Goal: Task Accomplishment & Management: Use online tool/utility

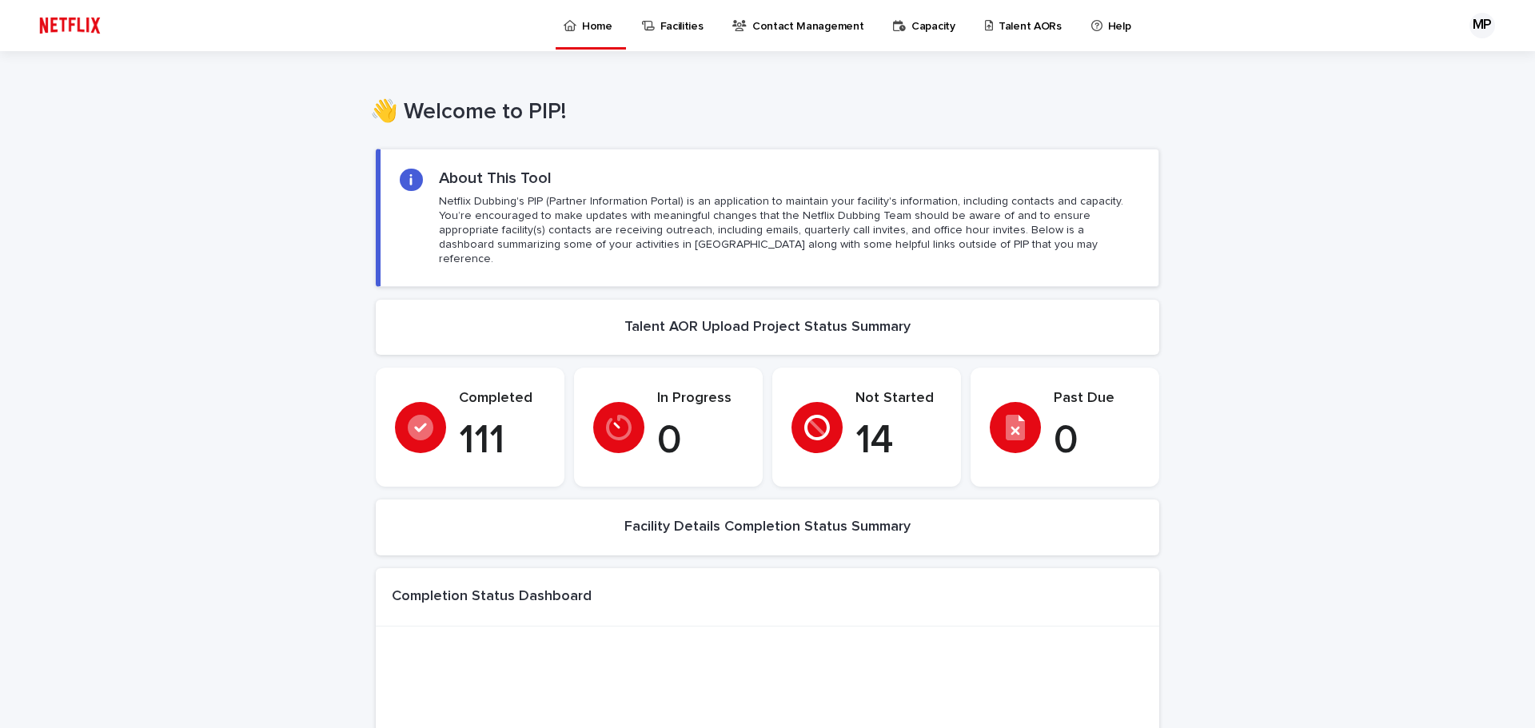
click at [1027, 23] on p "Talent AORs" at bounding box center [1030, 17] width 63 height 34
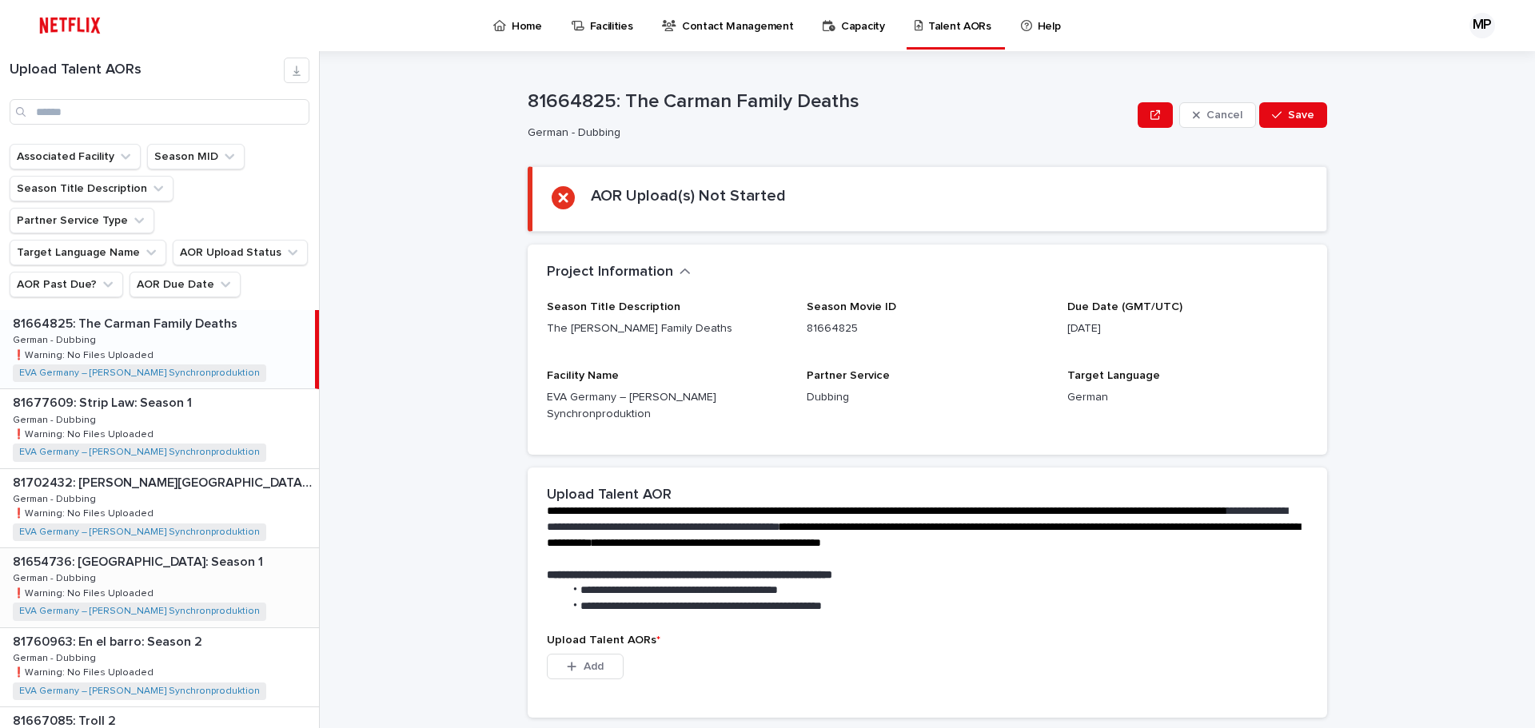
click at [209, 548] on div "81654736: [GEOGRAPHIC_DATA]: Season 1 81654736: [GEOGRAPHIC_DATA] Empire: Seaso…" at bounding box center [159, 587] width 319 height 78
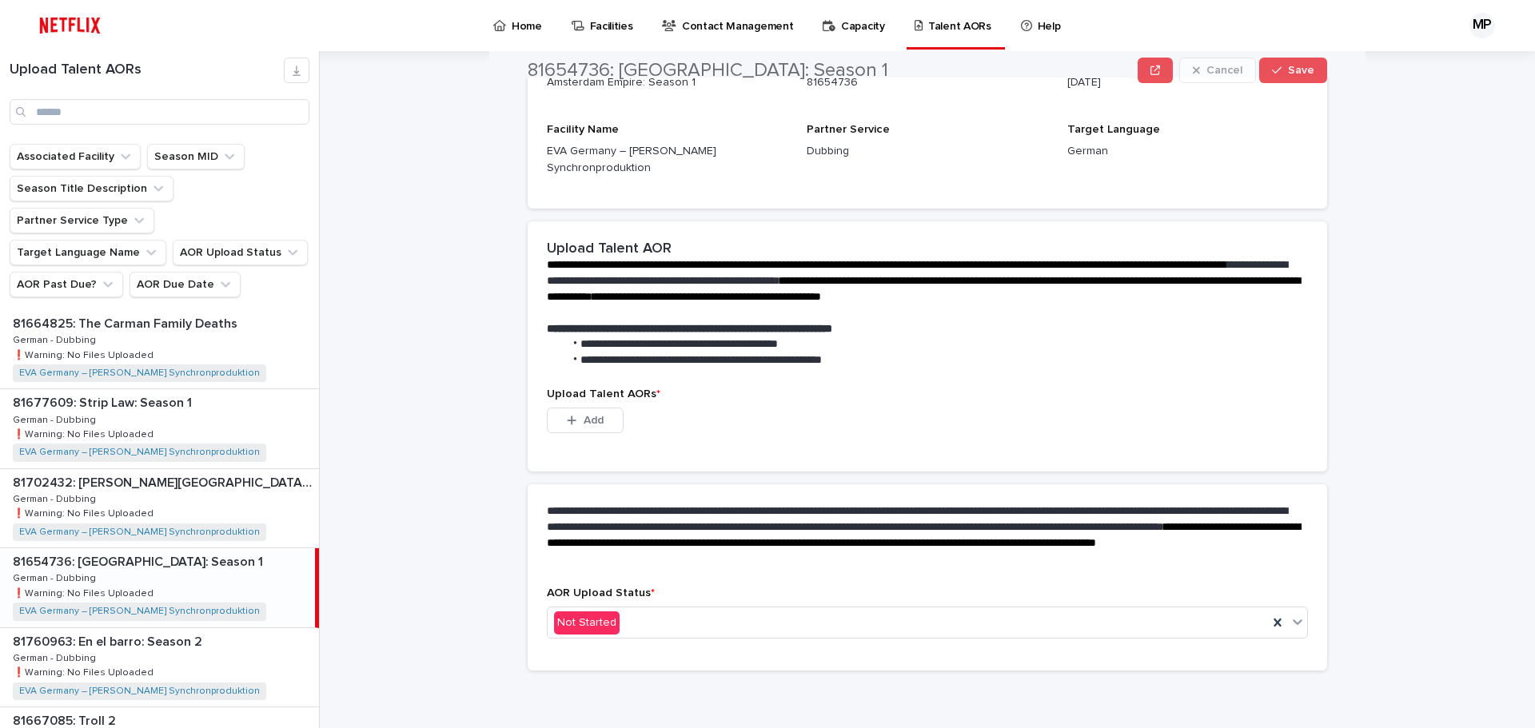
scroll to position [247, 0]
drag, startPoint x: 579, startPoint y: 418, endPoint x: 579, endPoint y: 429, distance: 11.2
click at [584, 418] on span "Add" at bounding box center [594, 419] width 20 height 11
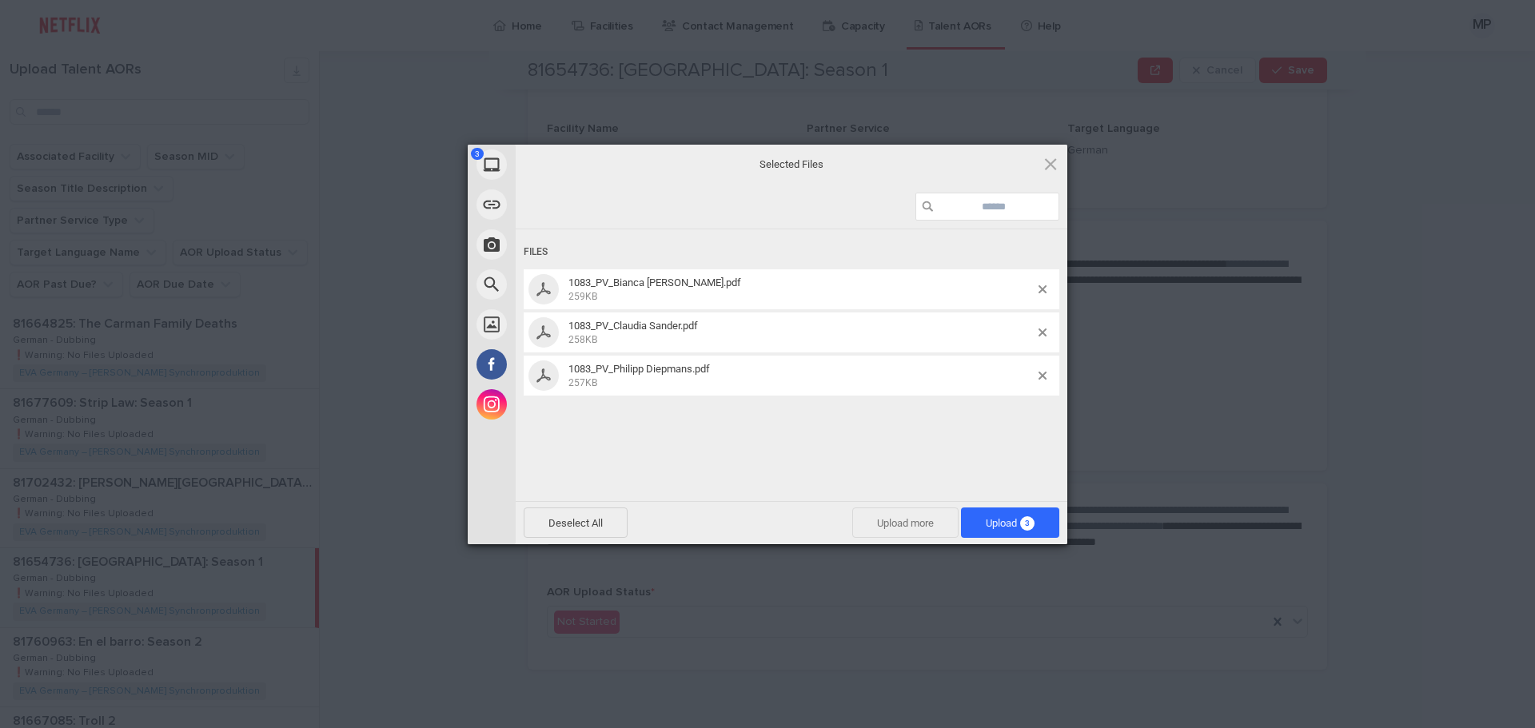
click at [911, 524] on span "Upload more" at bounding box center [905, 523] width 106 height 30
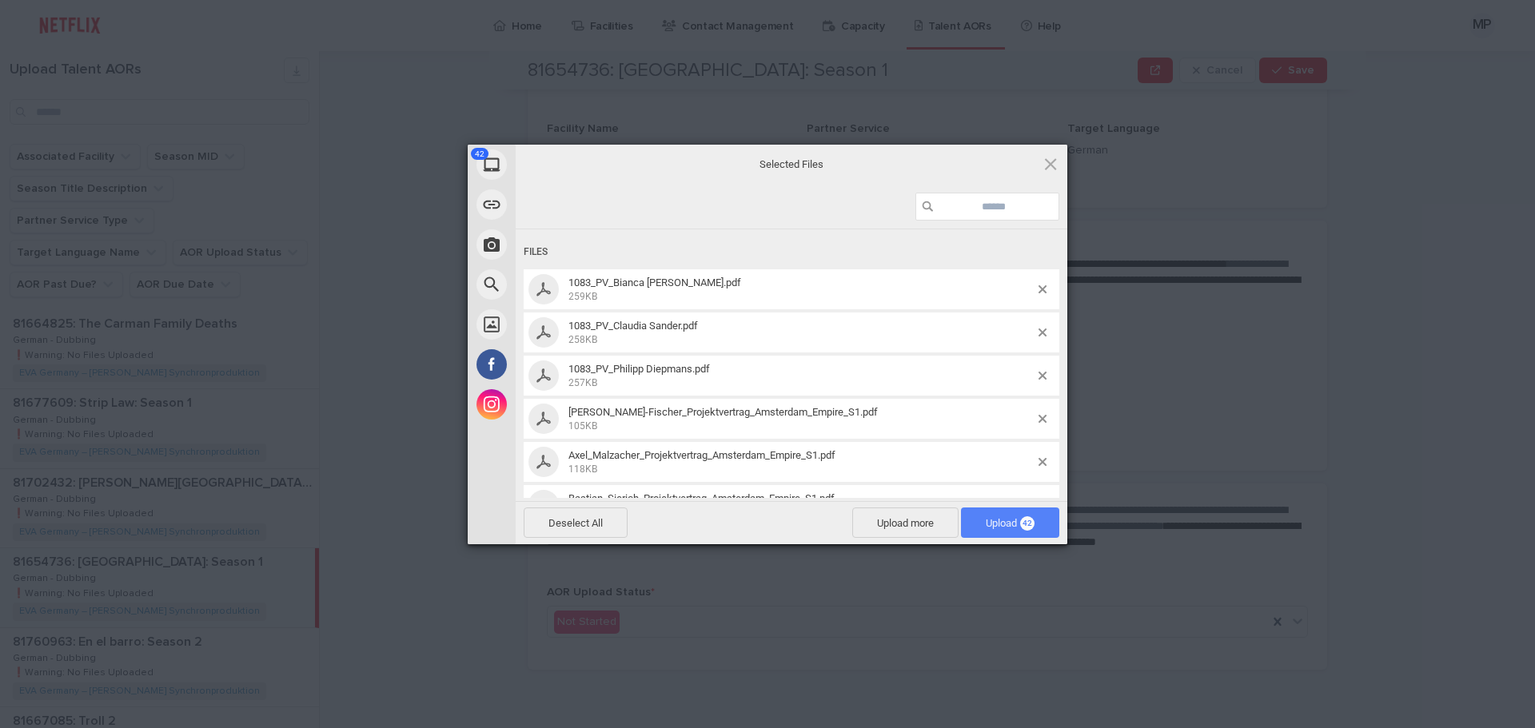
click at [1008, 517] on span "Upload 42" at bounding box center [1010, 523] width 49 height 12
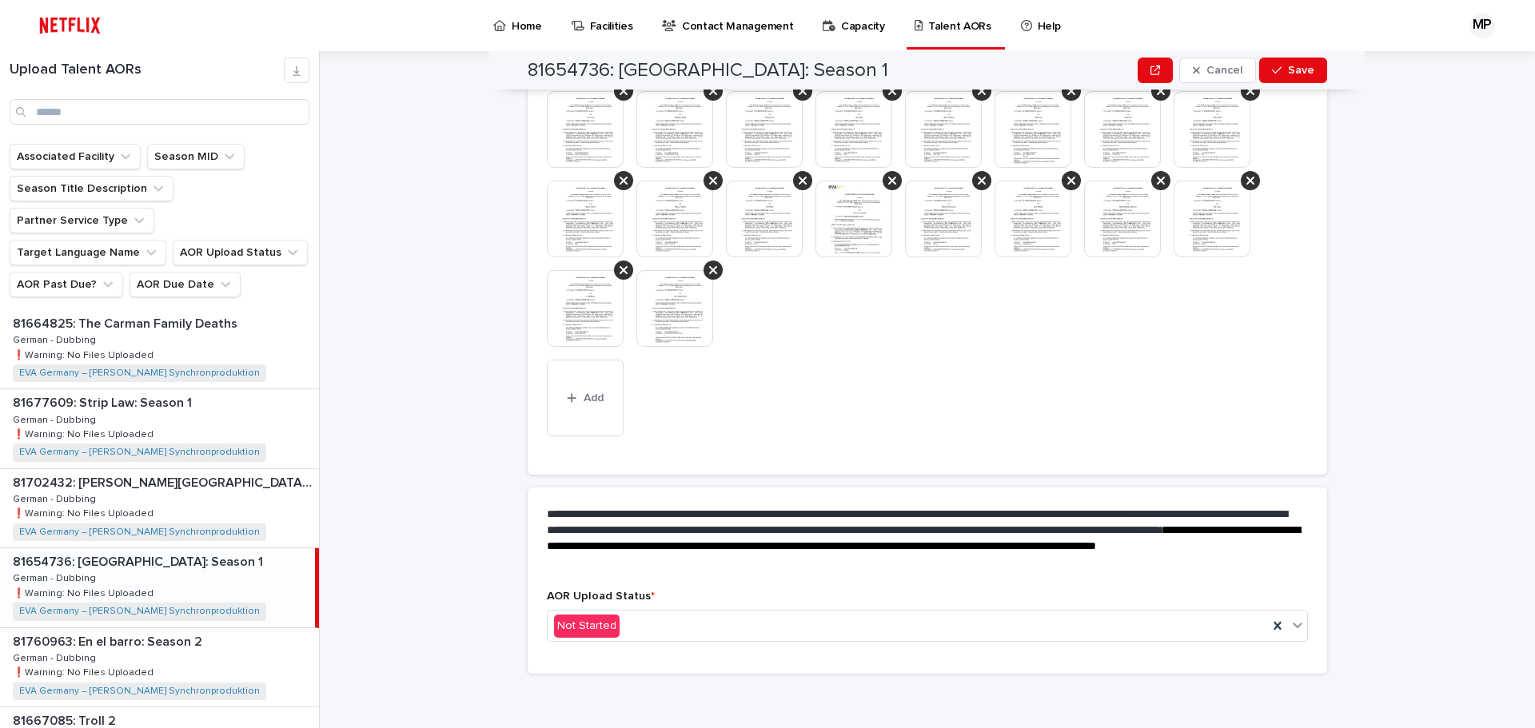
scroll to position [757, 0]
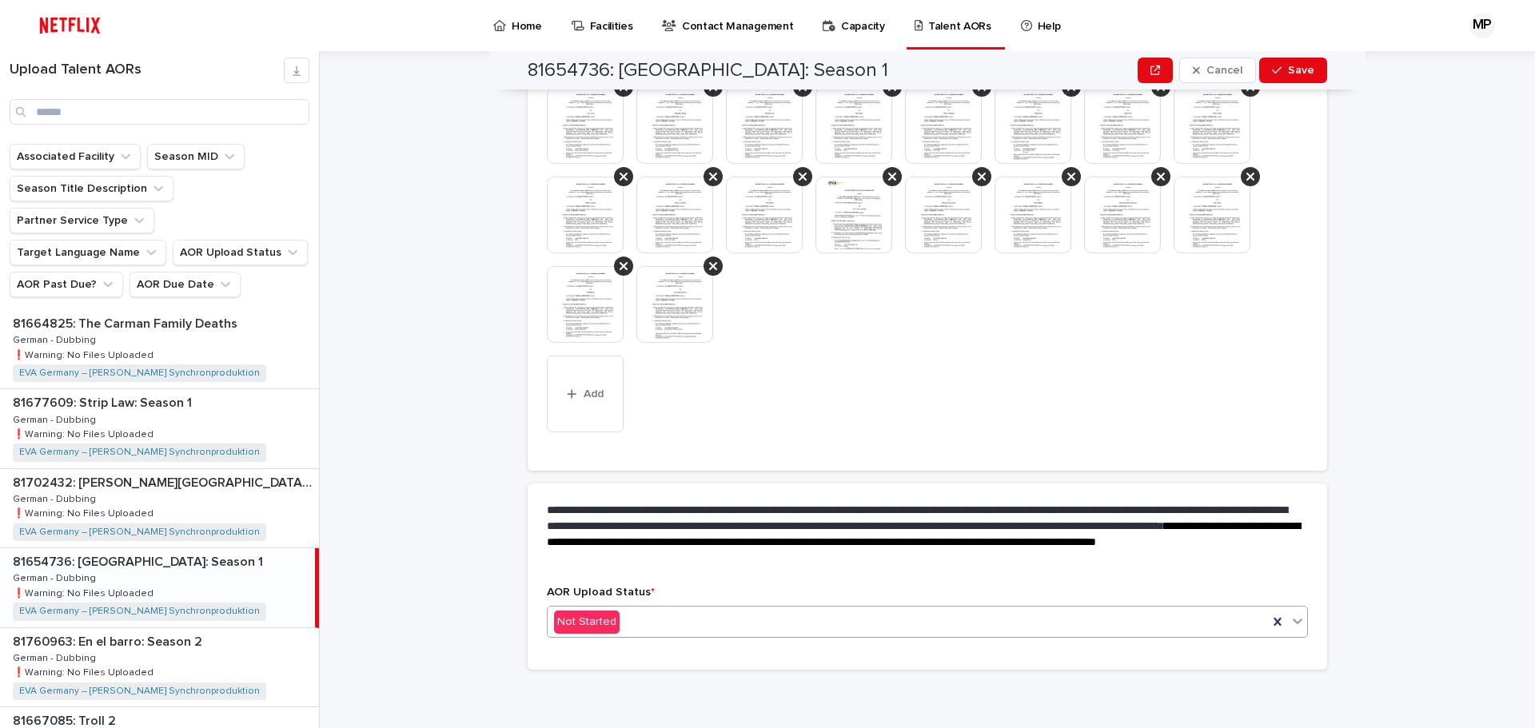
click at [648, 555] on div "Not Started" at bounding box center [908, 622] width 720 height 26
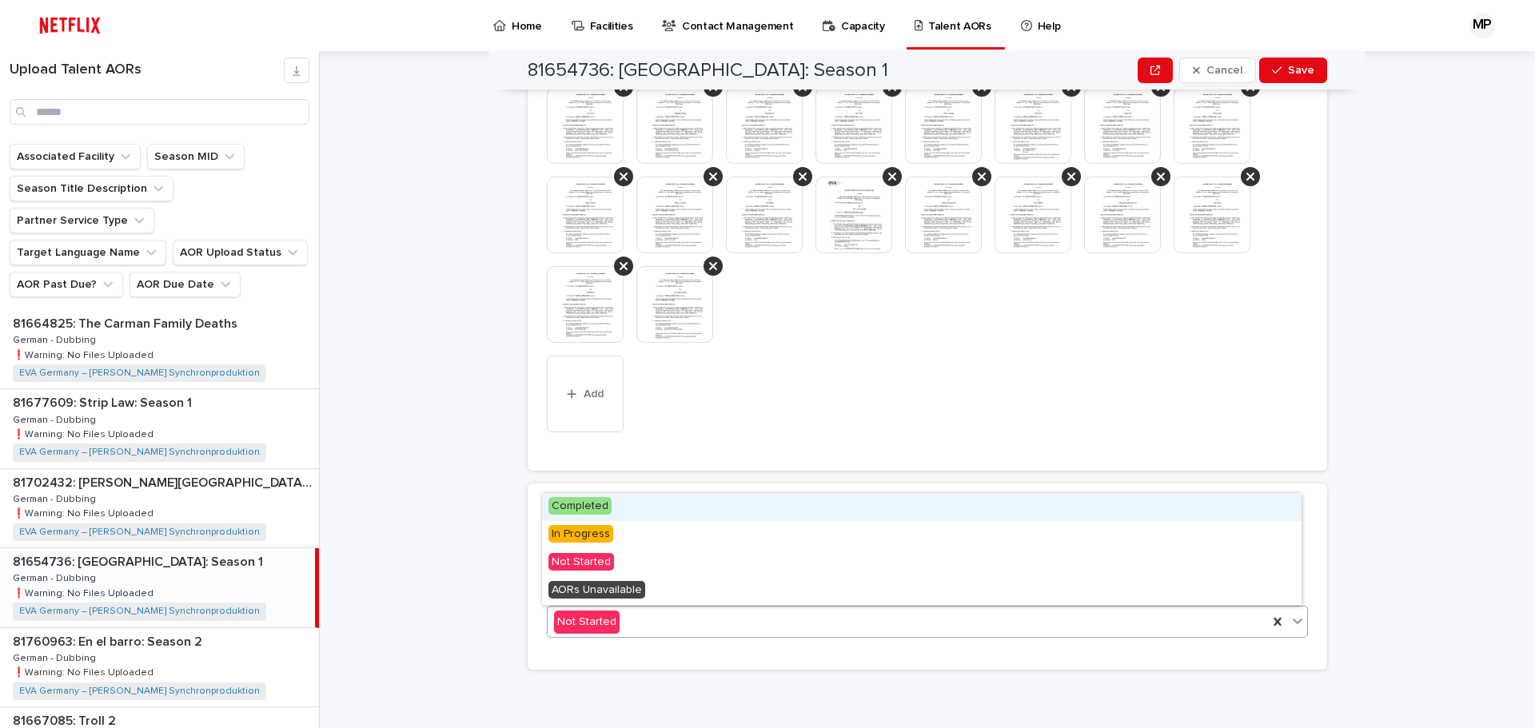
click at [591, 512] on span "Completed" at bounding box center [579, 506] width 63 height 18
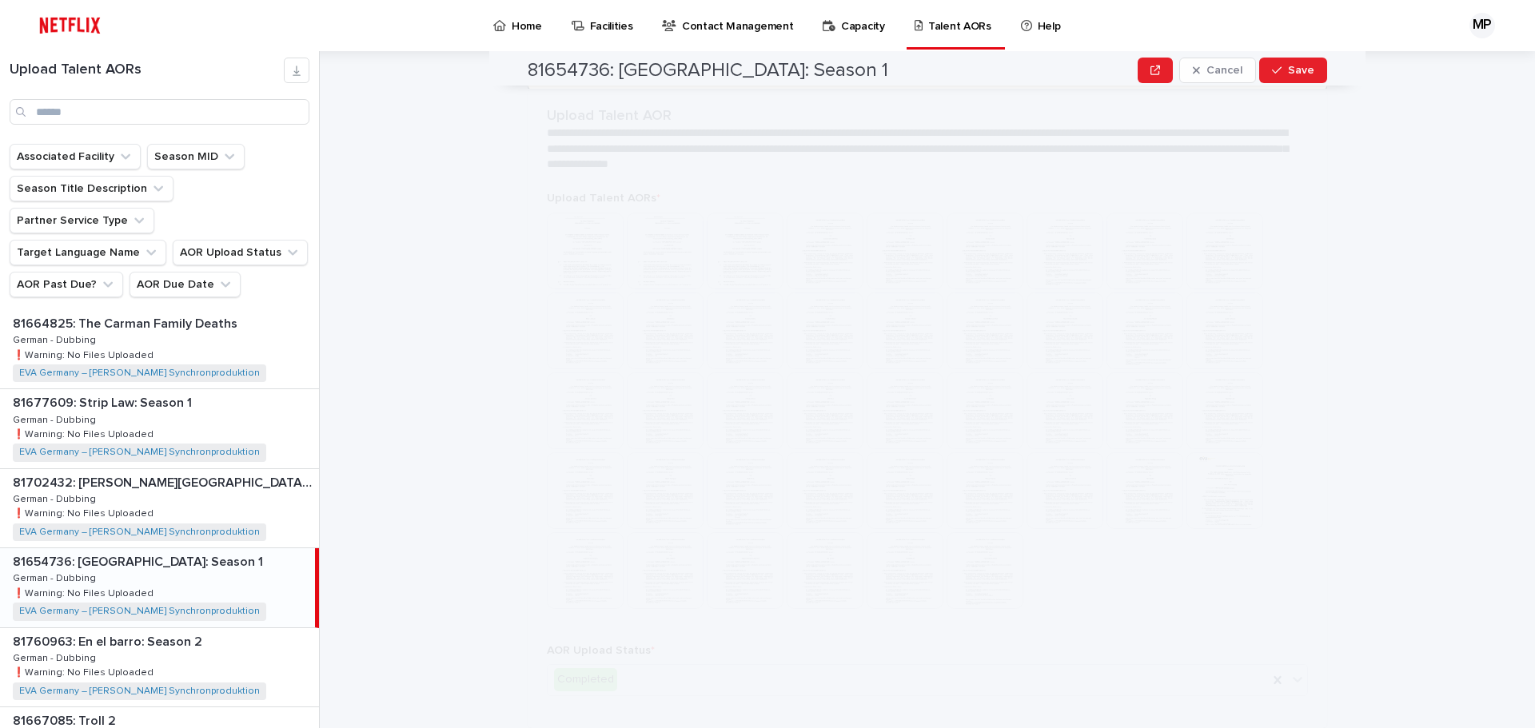
scroll to position [0, 0]
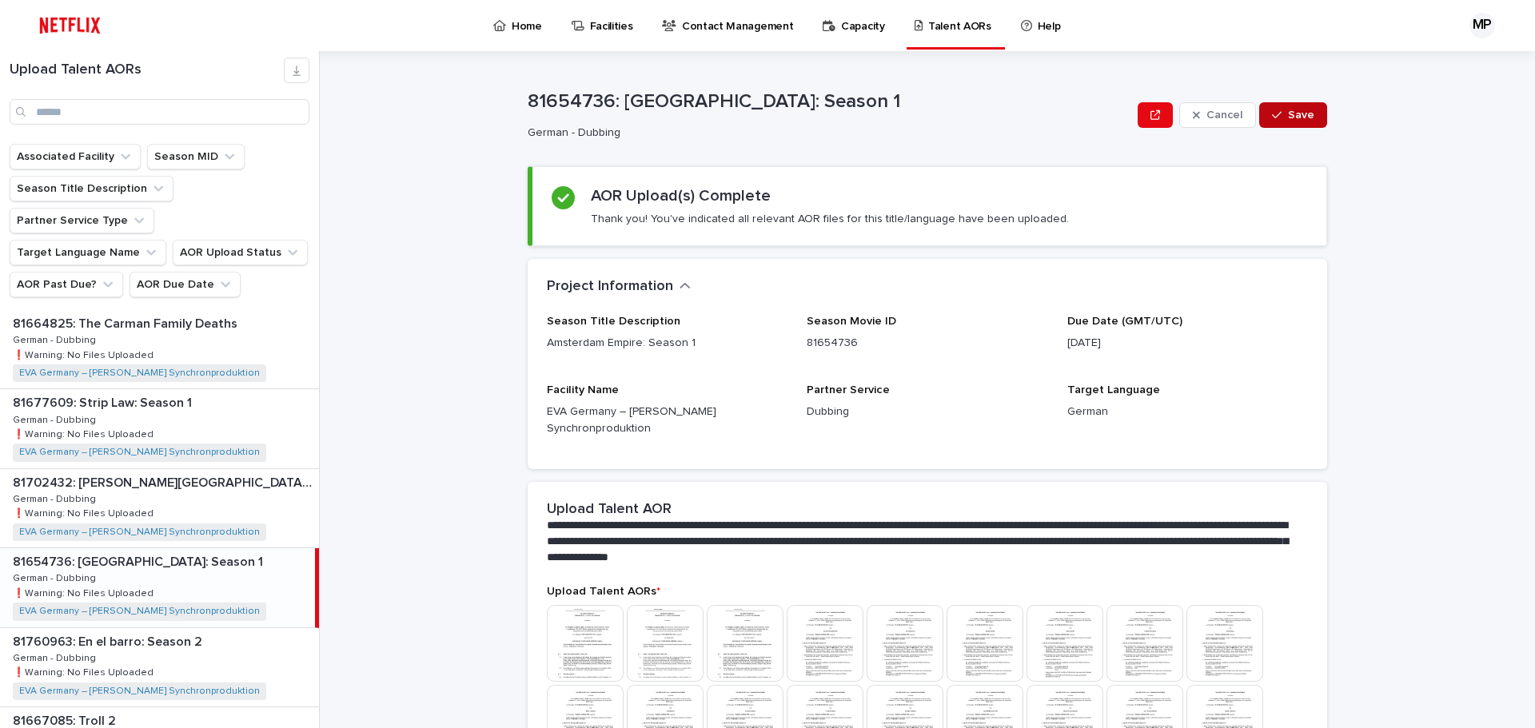
click at [1227, 114] on span "Save" at bounding box center [1301, 115] width 26 height 11
